Goal: Information Seeking & Learning: Learn about a topic

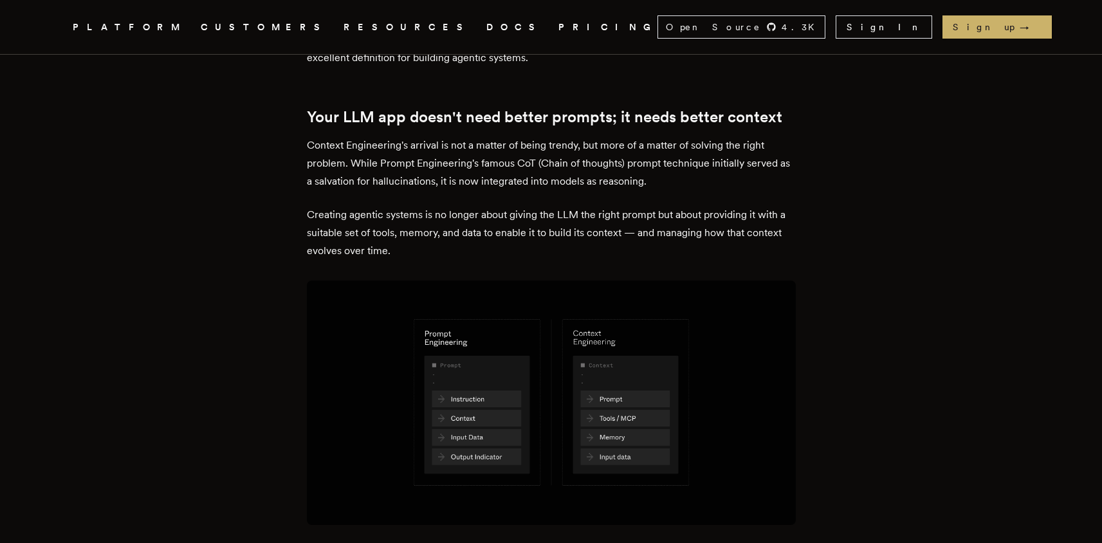
scroll to position [623, 0]
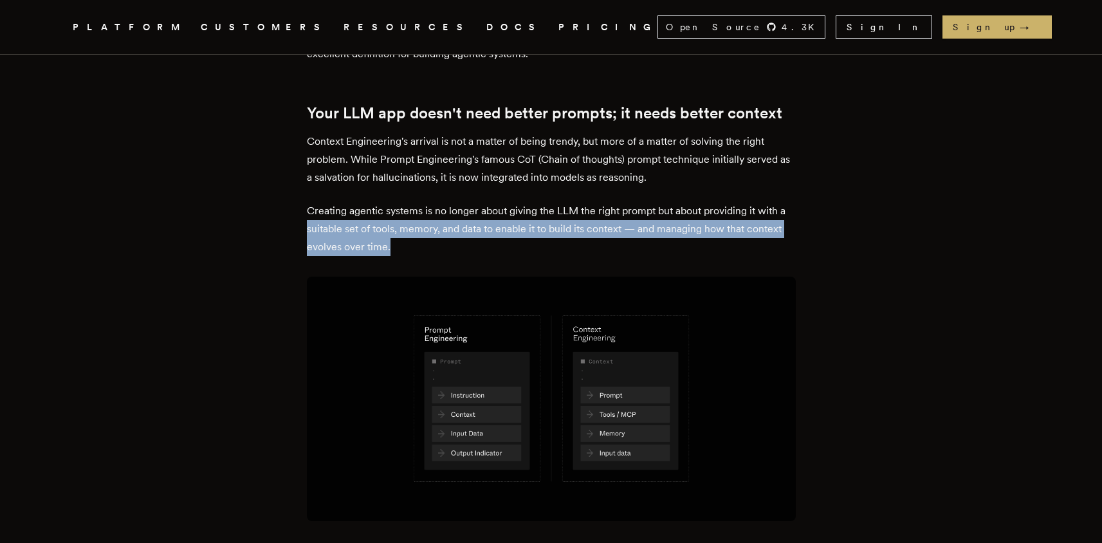
drag, startPoint x: 417, startPoint y: 205, endPoint x: 298, endPoint y: 199, distance: 119.2
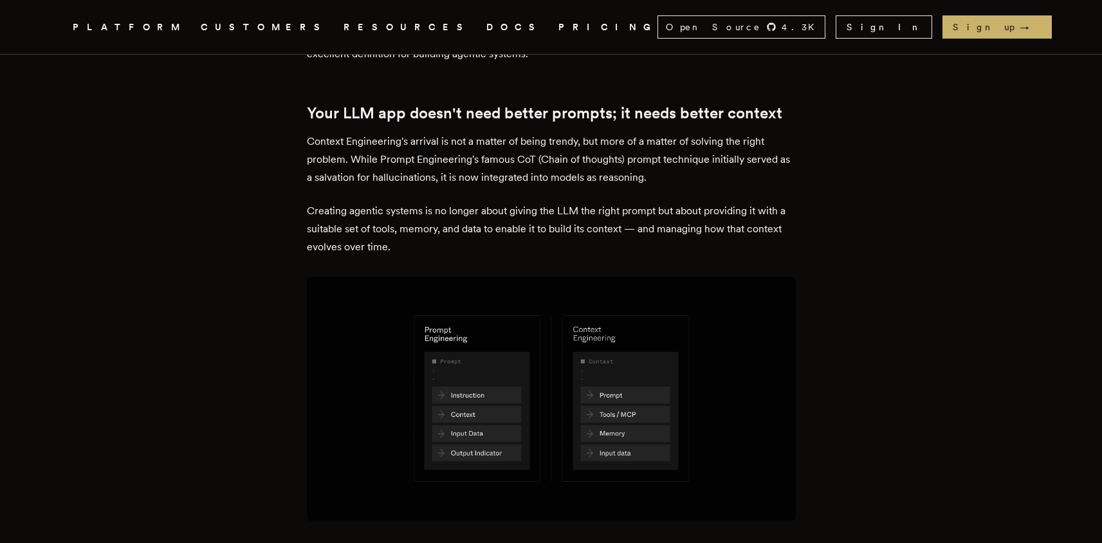
click at [438, 202] on p "Creating agentic systems is no longer about giving the LLM the right prompt but…" at bounding box center [551, 229] width 489 height 54
drag, startPoint x: 501, startPoint y: 195, endPoint x: 625, endPoint y: 197, distance: 124.2
click at [625, 202] on p "Creating agentic systems is no longer about giving the LLM the right prompt but…" at bounding box center [551, 229] width 489 height 54
click at [437, 202] on p "Creating agentic systems is no longer about giving the LLM the right prompt but…" at bounding box center [551, 229] width 489 height 54
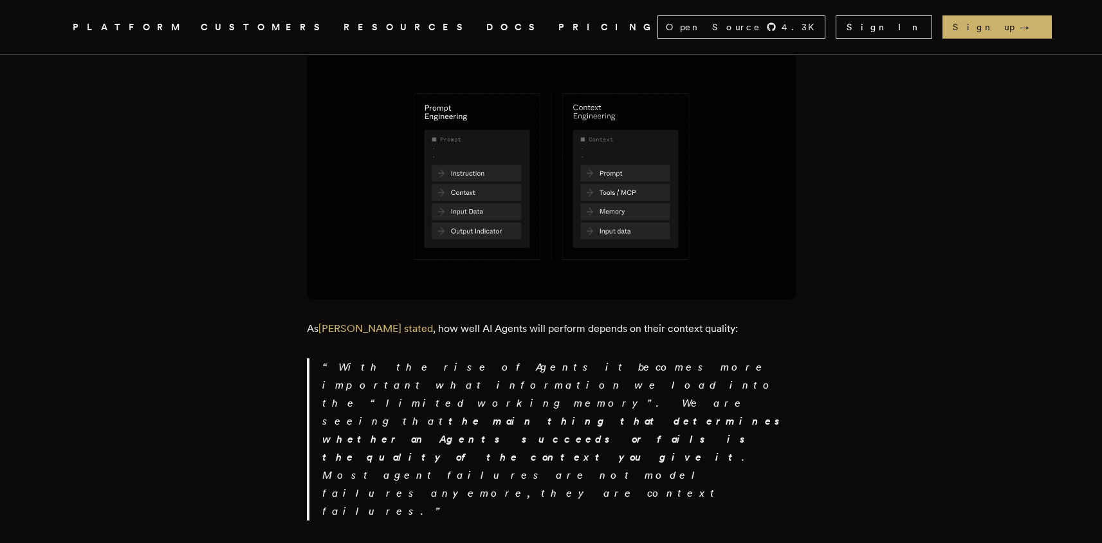
scroll to position [854, 0]
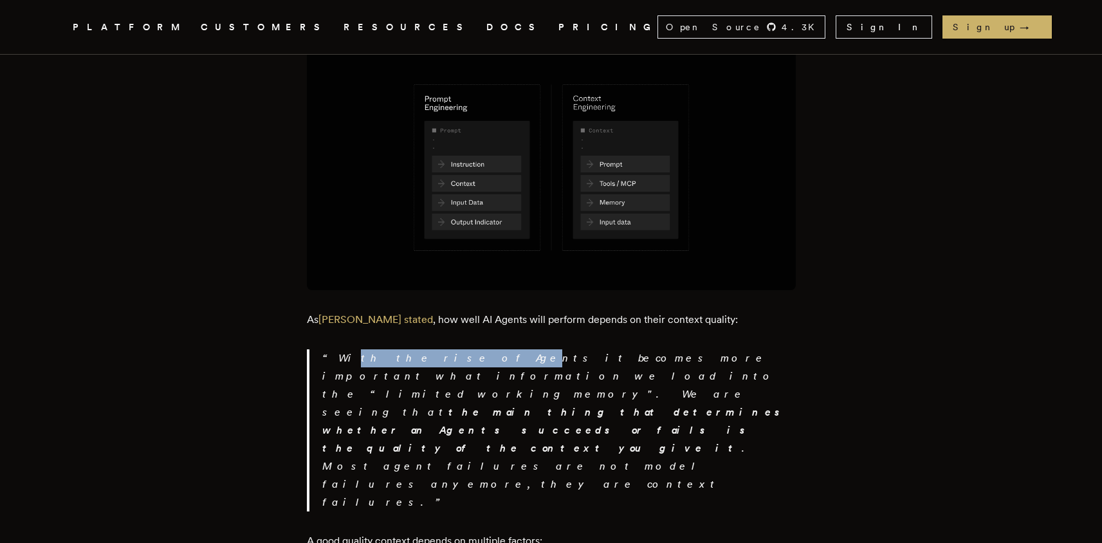
drag, startPoint x: 333, startPoint y: 317, endPoint x: 419, endPoint y: 321, distance: 86.9
click at [419, 349] on p "With the rise of Agents it becomes more important what information we load into…" at bounding box center [558, 430] width 473 height 162
click at [722, 406] on strong "the main thing that determines whether an Agents succeeds or fails is the quali…" at bounding box center [556, 430] width 469 height 48
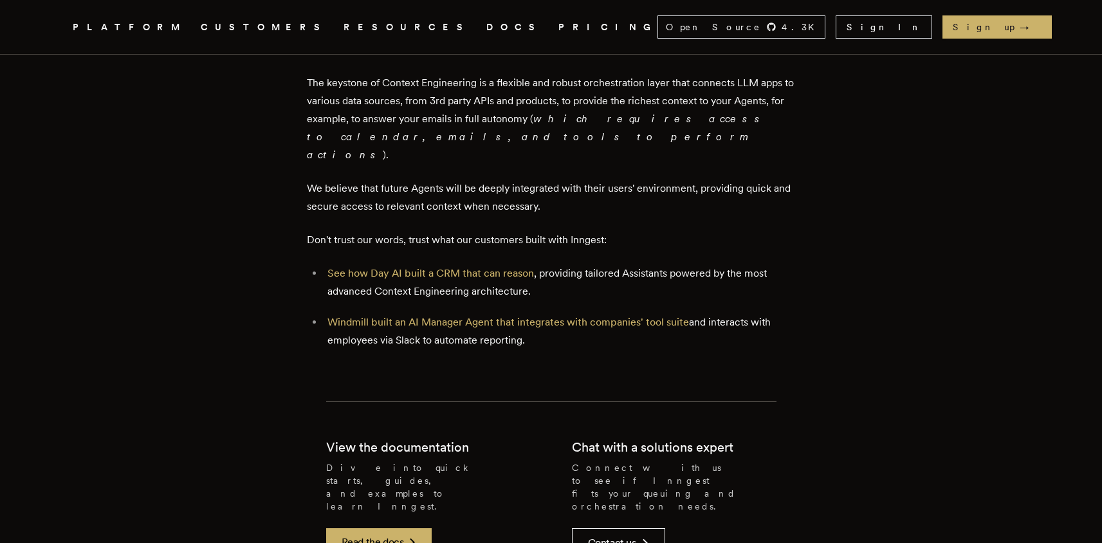
scroll to position [2175, 0]
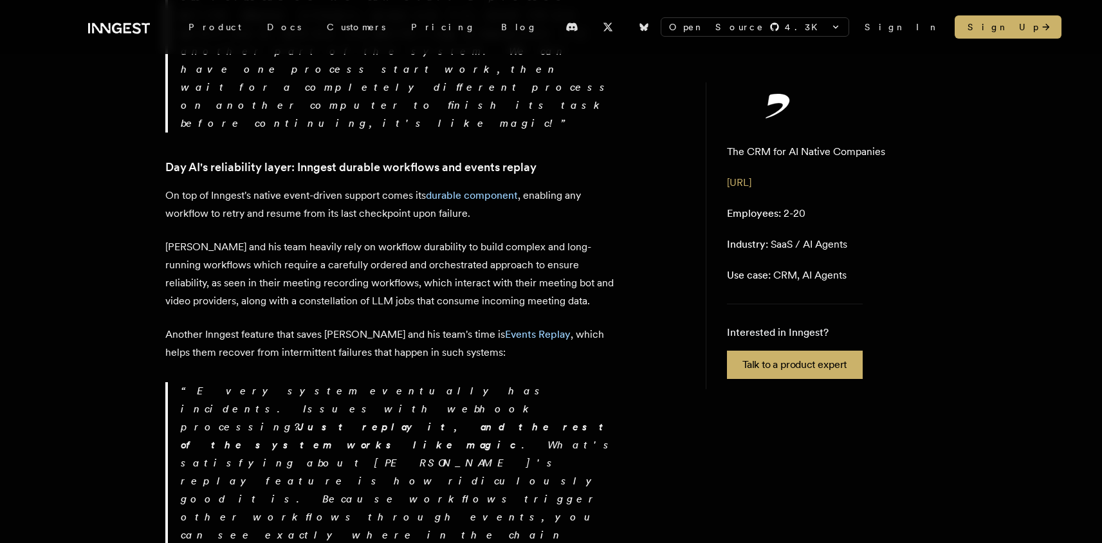
scroll to position [1784, 0]
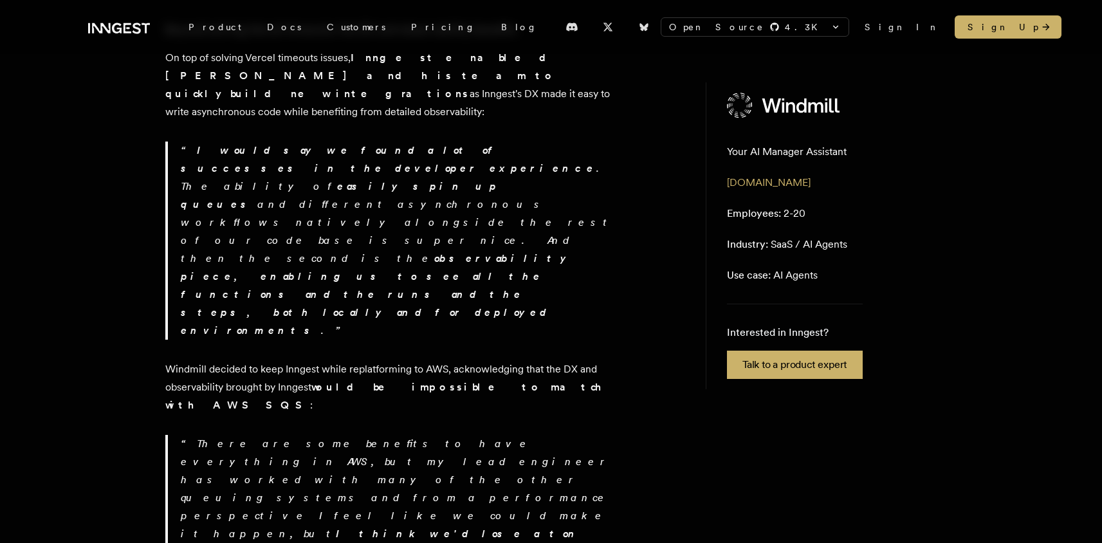
scroll to position [969, 0]
